Goal: Find specific page/section: Find specific page/section

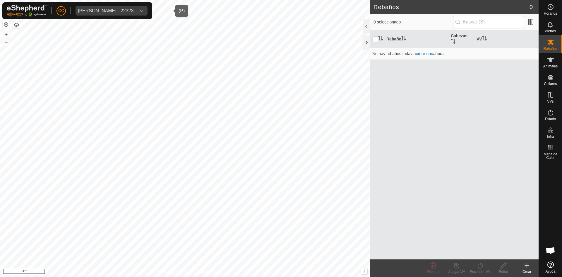
click at [104, 11] on div "[PERSON_NAME] - 22323" at bounding box center [106, 10] width 56 height 5
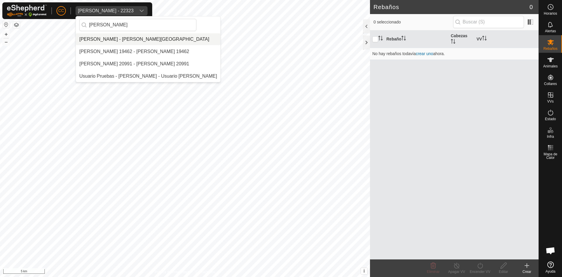
type input "[PERSON_NAME]"
click at [120, 37] on li "[PERSON_NAME] - [PERSON_NAME][GEOGRAPHIC_DATA]" at bounding box center [148, 39] width 145 height 12
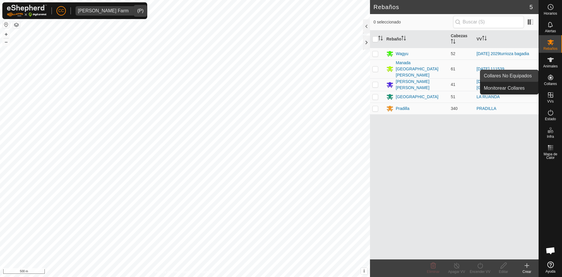
click at [528, 75] on link "Collares No Equipados" at bounding box center [510, 76] width 58 height 12
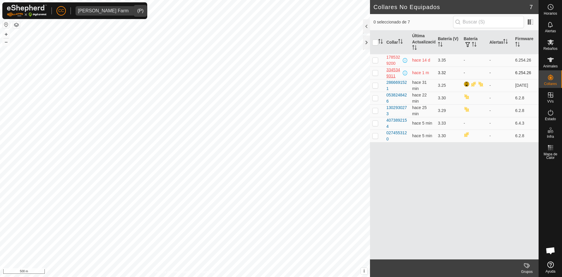
drag, startPoint x: 398, startPoint y: 76, endPoint x: 387, endPoint y: 71, distance: 12.6
click at [387, 71] on div "3345349311" at bounding box center [394, 73] width 15 height 12
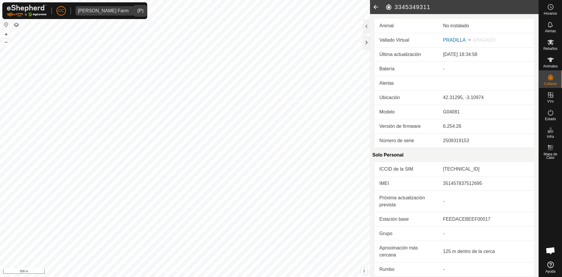
click at [407, 8] on h2 "3345349311" at bounding box center [461, 7] width 153 height 7
copy h2 "3345349311"
